Goal: Transaction & Acquisition: Purchase product/service

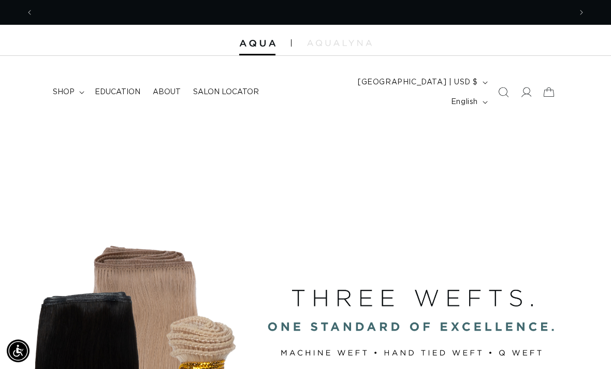
scroll to position [0, 1075]
click at [66, 88] on span "shop" at bounding box center [64, 92] width 22 height 9
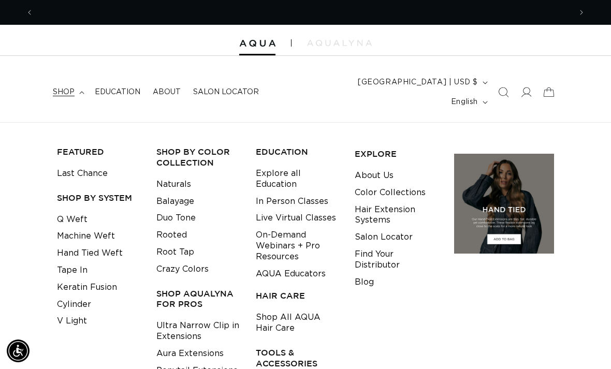
scroll to position [0, 538]
click at [81, 279] on link "Keratin Fusion" at bounding box center [87, 287] width 60 height 17
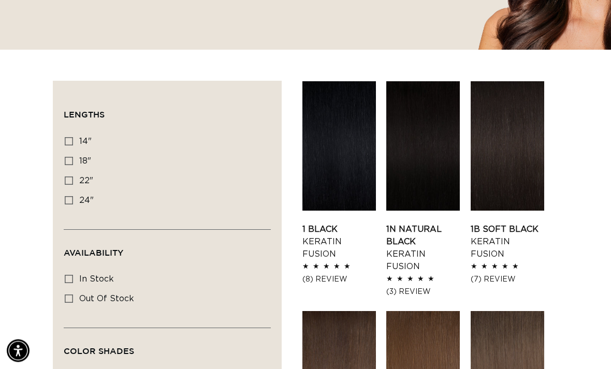
scroll to position [306, 0]
click at [73, 132] on label "14" 14" (20 products)" at bounding box center [164, 142] width 199 height 20
click at [73, 137] on input "14" 14" (20 products)" at bounding box center [69, 141] width 8 height 8
checkbox input "true"
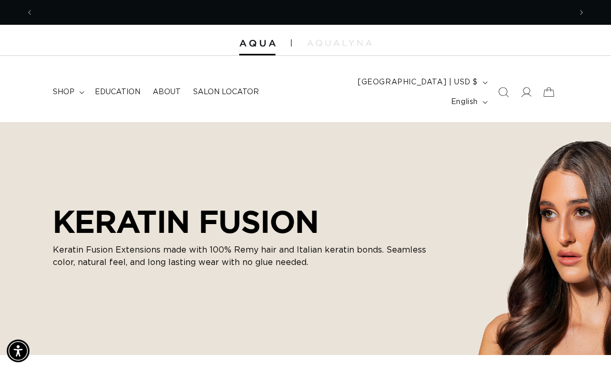
scroll to position [0, 1075]
click at [74, 81] on summary "shop" at bounding box center [68, 92] width 42 height 22
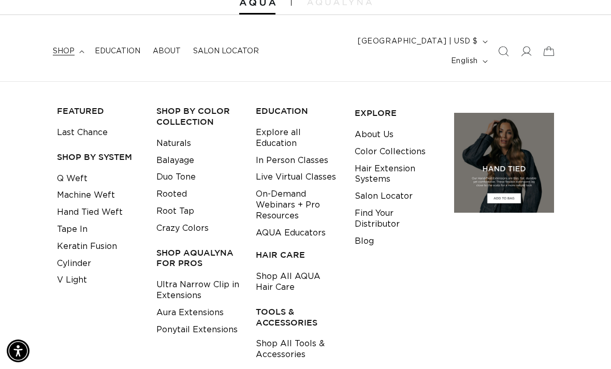
scroll to position [0, 0]
